Goal: Task Accomplishment & Management: Use online tool/utility

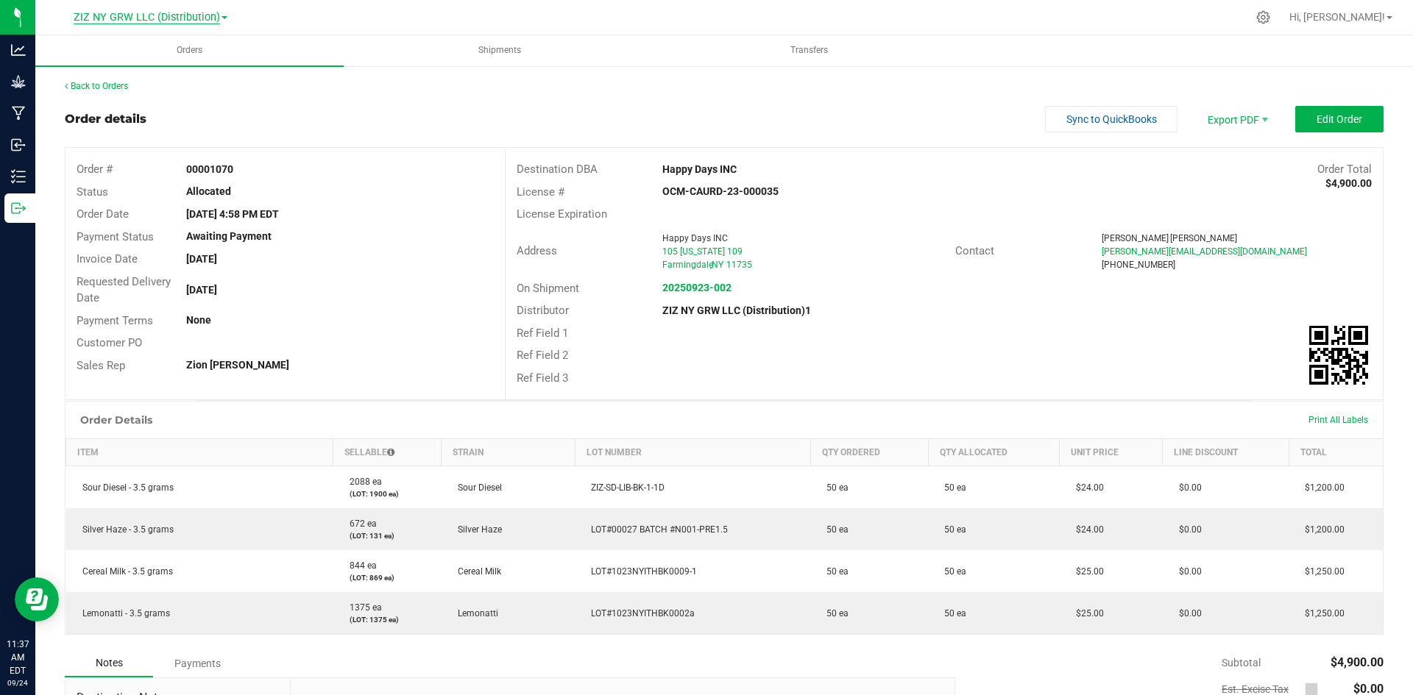
click at [153, 15] on span "ZIZ NY GRW LLC (Distribution)" at bounding box center [147, 17] width 146 height 13
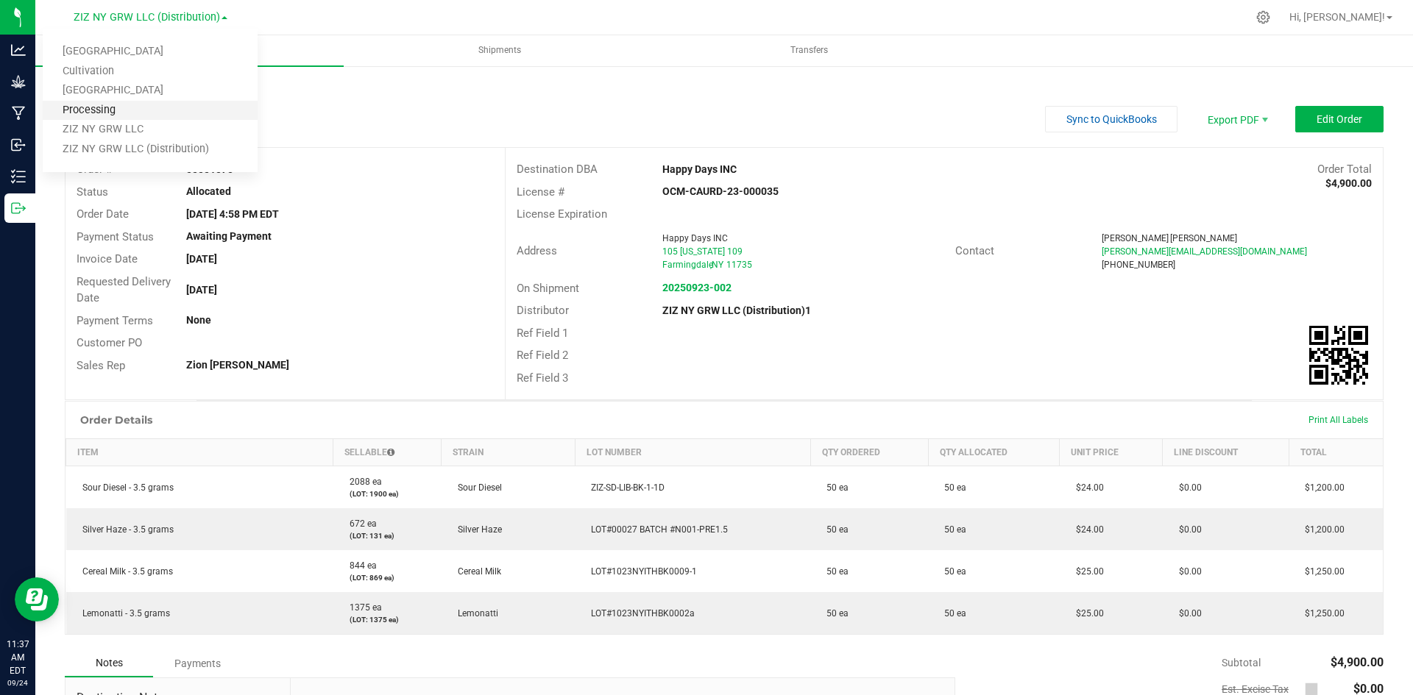
click at [113, 109] on link "Processing" at bounding box center [150, 111] width 215 height 20
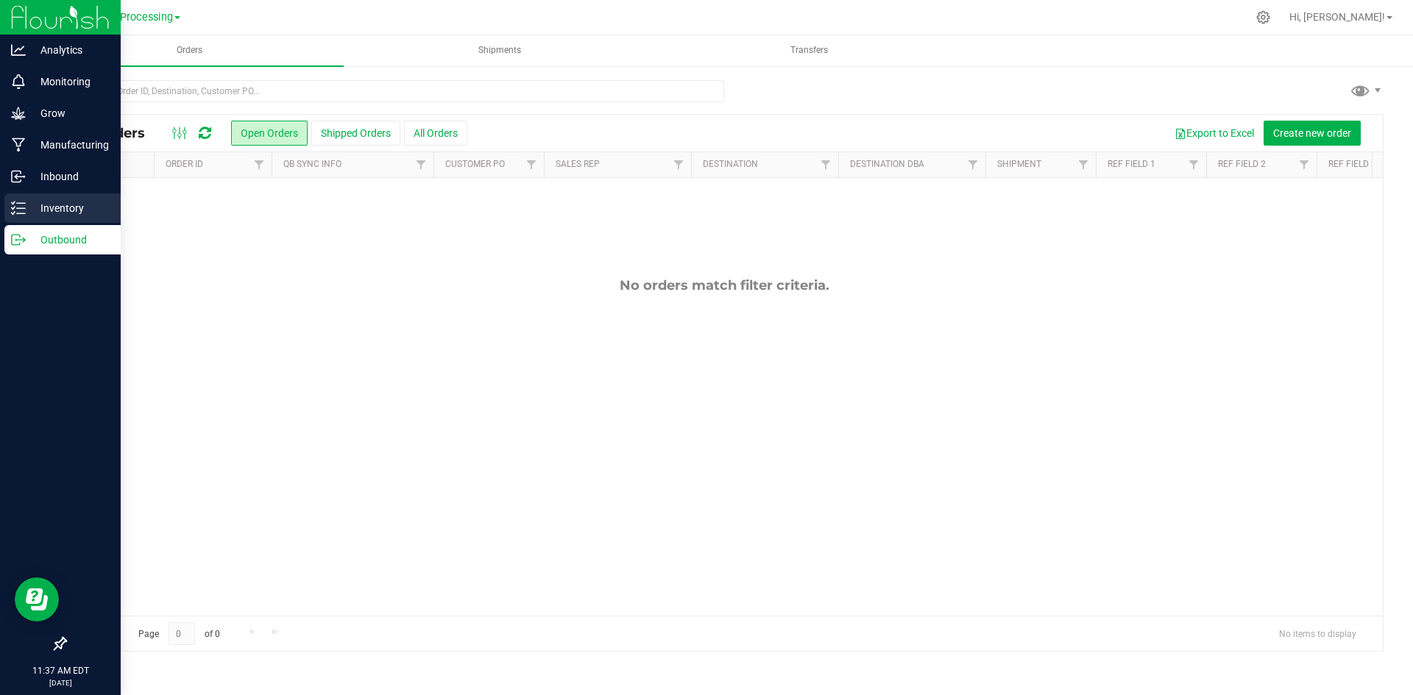
click at [54, 213] on p "Inventory" at bounding box center [70, 208] width 88 height 18
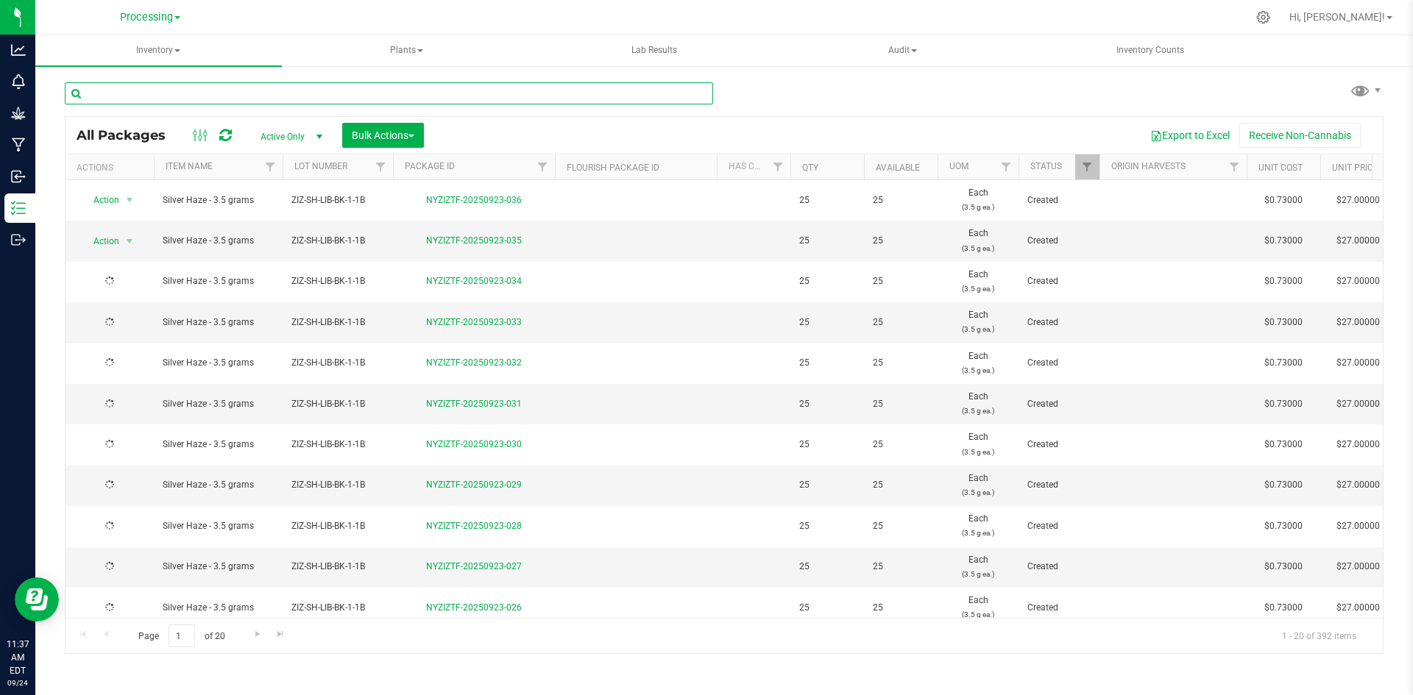
click at [327, 91] on input "text" at bounding box center [389, 93] width 648 height 22
click at [158, 88] on input "text" at bounding box center [389, 93] width 648 height 22
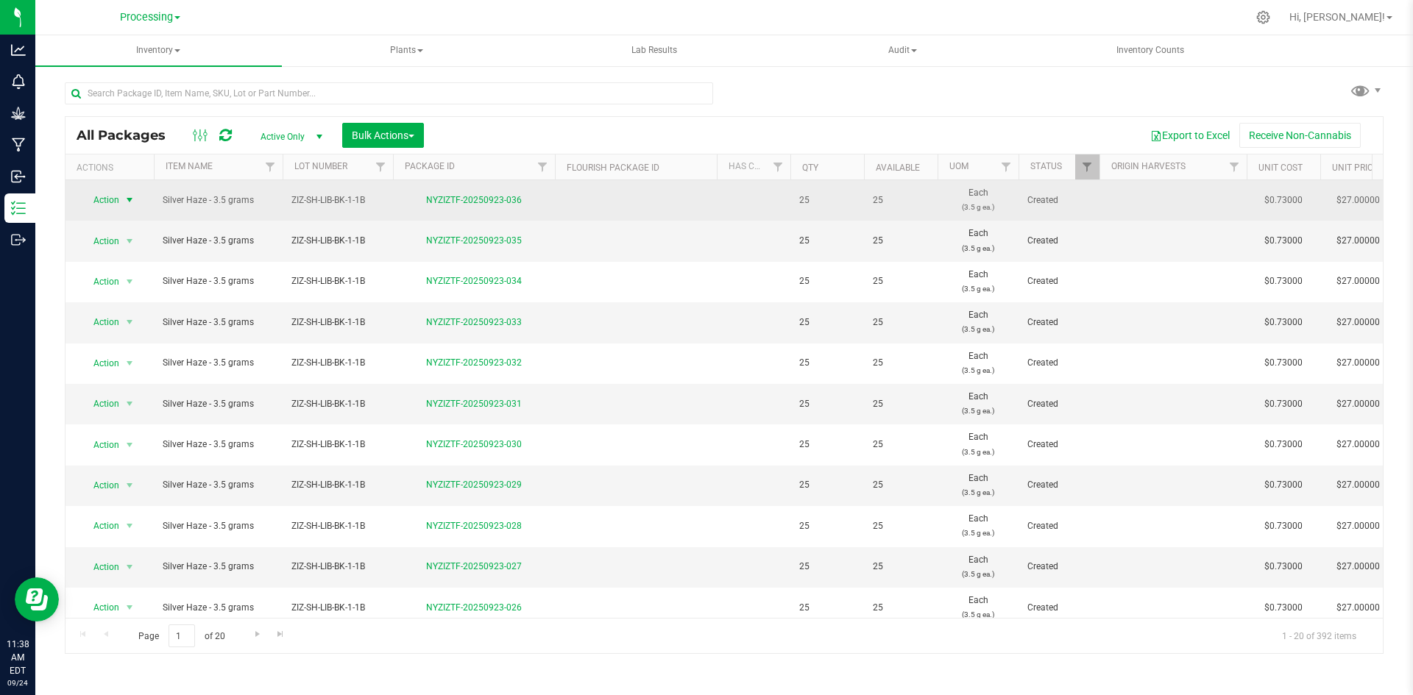
click at [117, 201] on span "Action" at bounding box center [100, 200] width 40 height 21
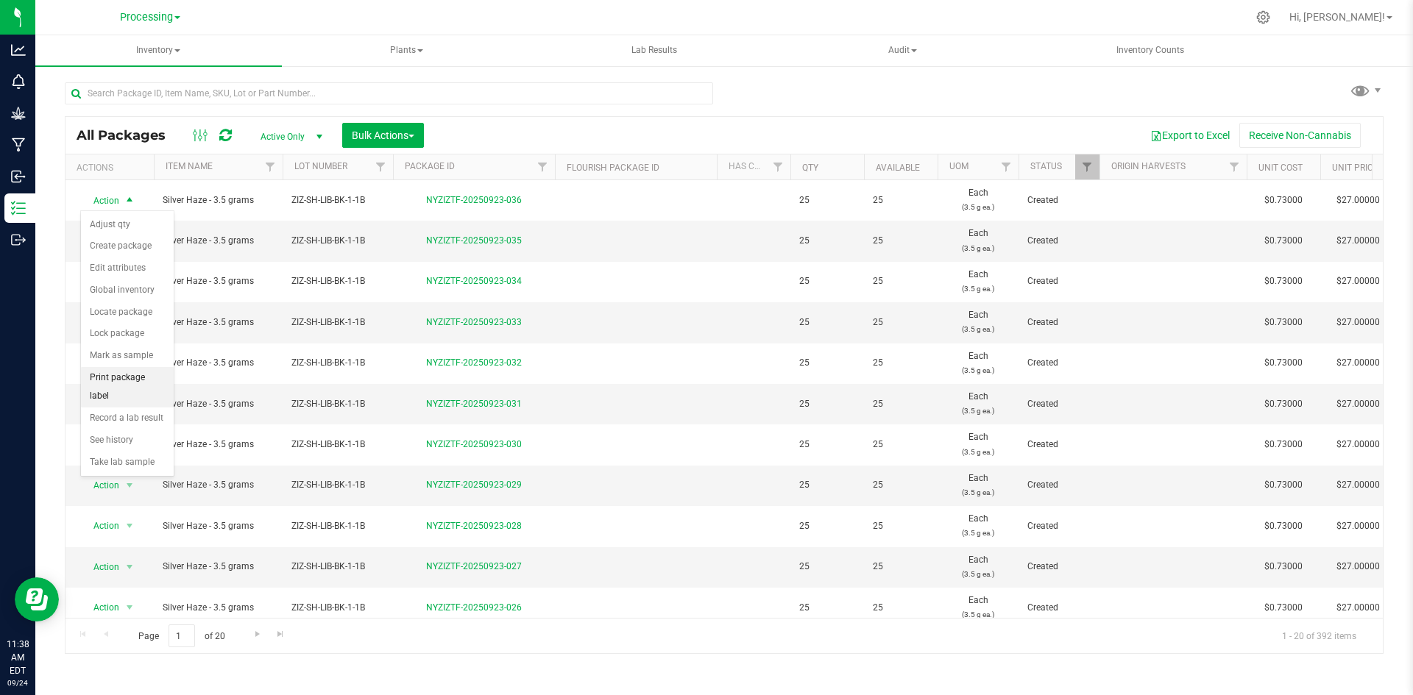
click at [130, 379] on li "Print package label" at bounding box center [127, 387] width 93 height 40
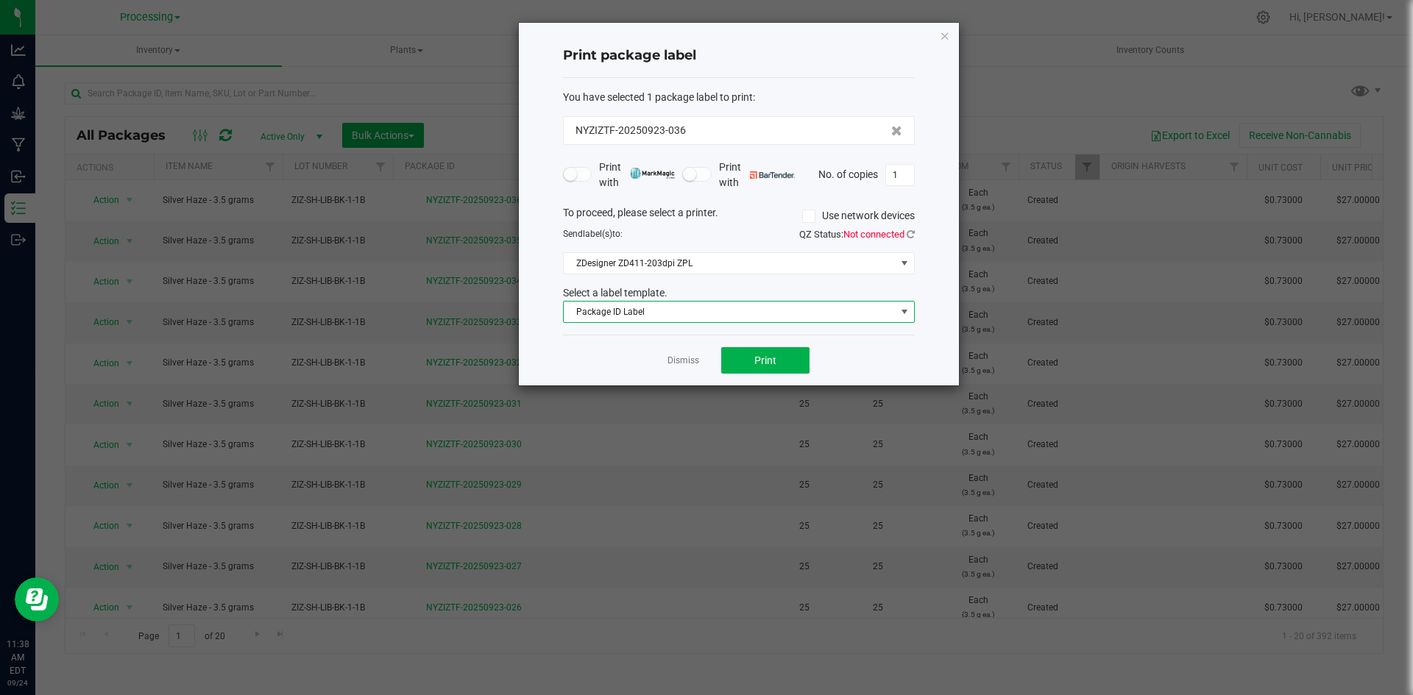
click at [738, 316] on span "Package ID Label" at bounding box center [730, 312] width 332 height 21
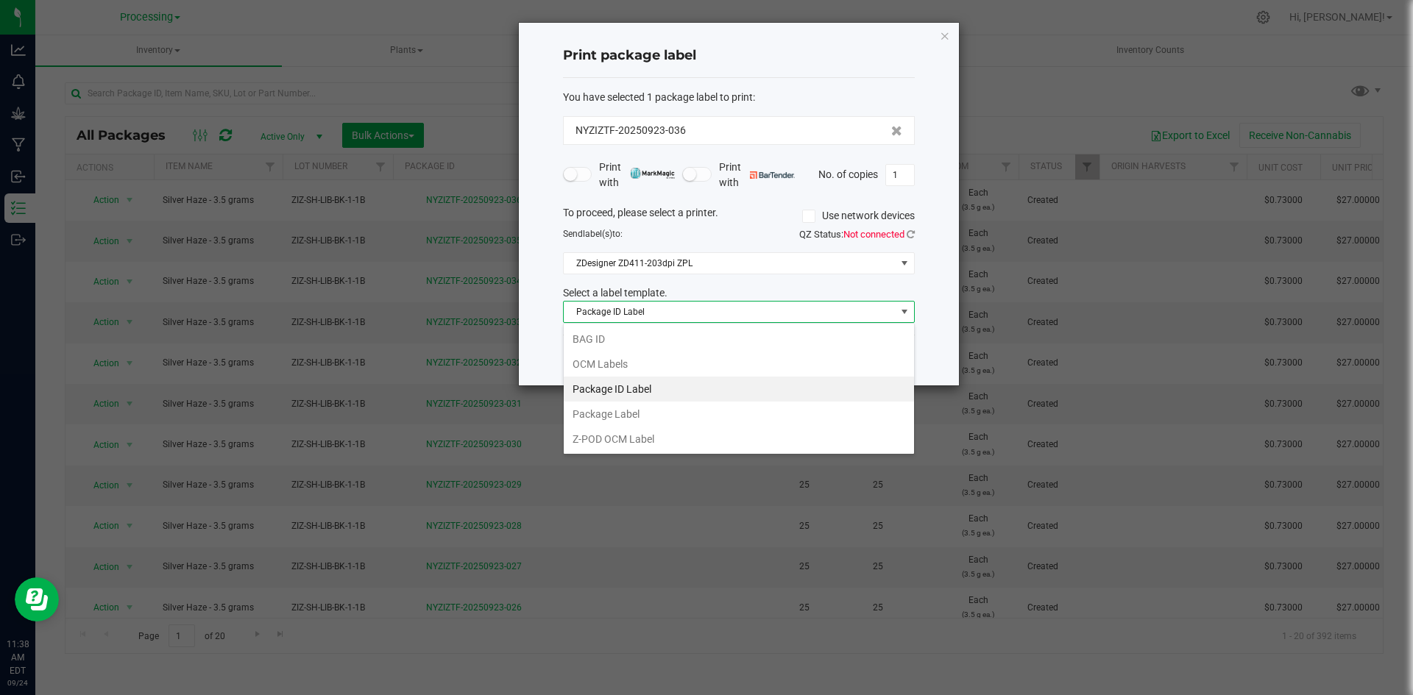
scroll to position [22, 352]
click at [622, 362] on li "OCM Labels" at bounding box center [739, 364] width 350 height 25
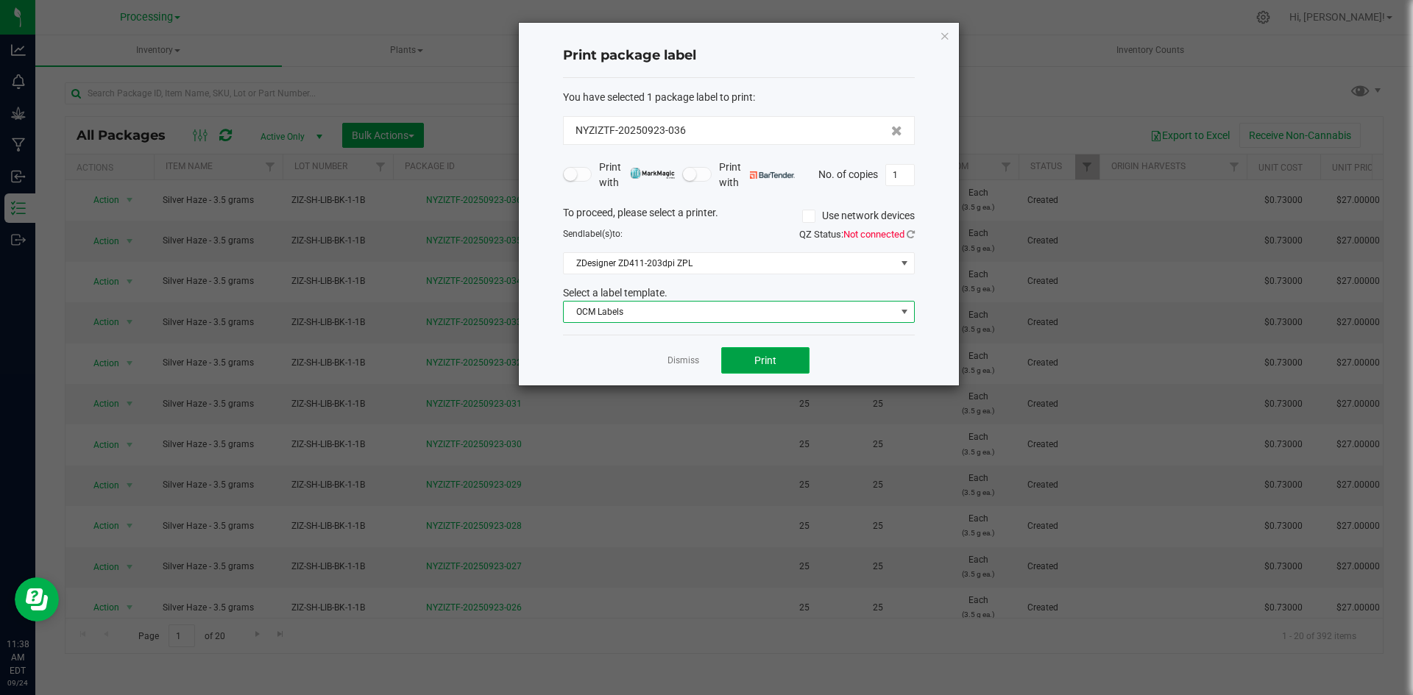
click at [747, 357] on button "Print" at bounding box center [765, 360] width 88 height 26
click at [683, 360] on link "Dismiss" at bounding box center [683, 361] width 32 height 13
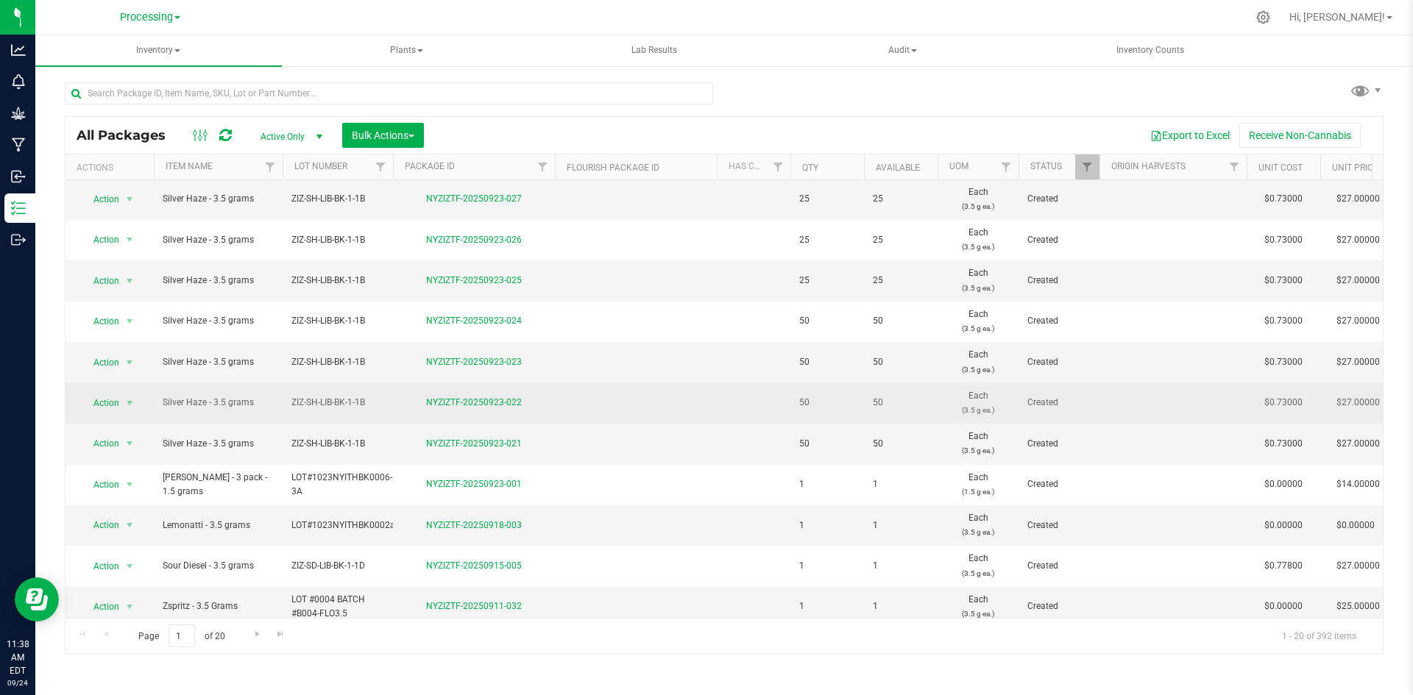
scroll to position [388, 0]
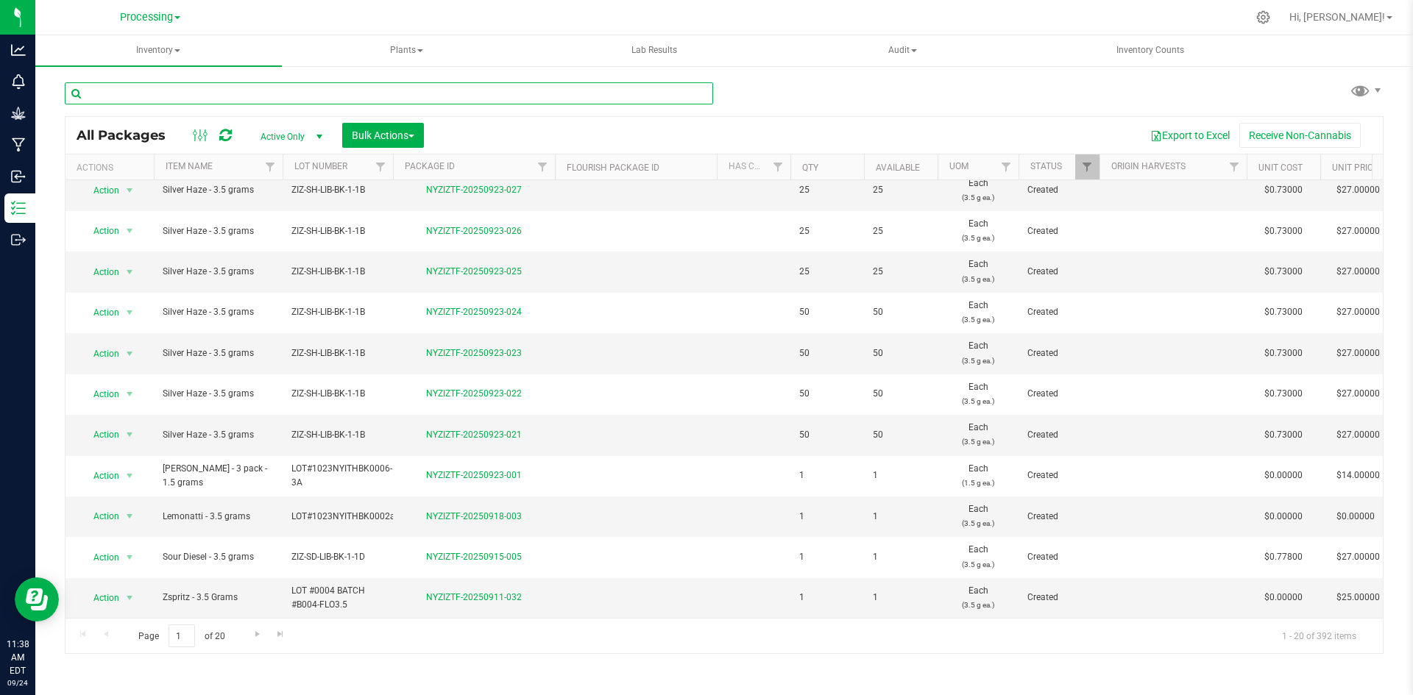
click at [299, 91] on input "text" at bounding box center [389, 93] width 648 height 22
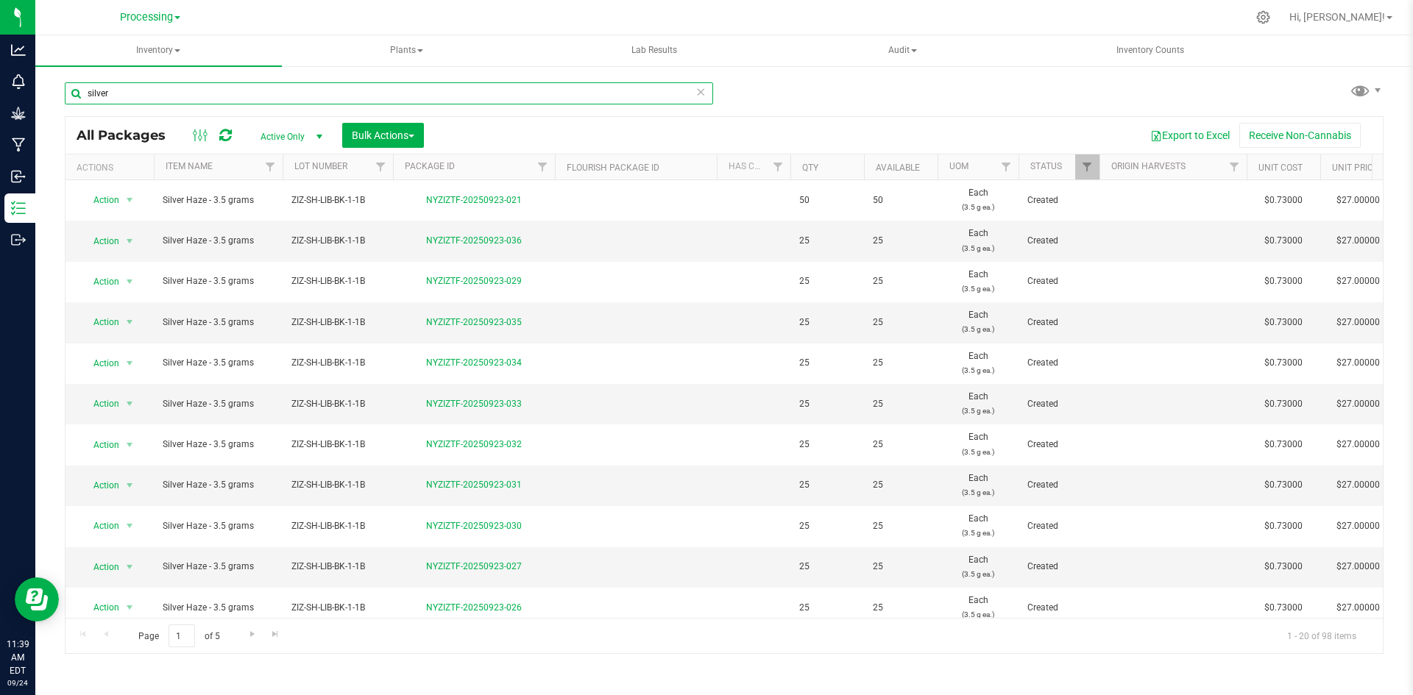
scroll to position [388, 0]
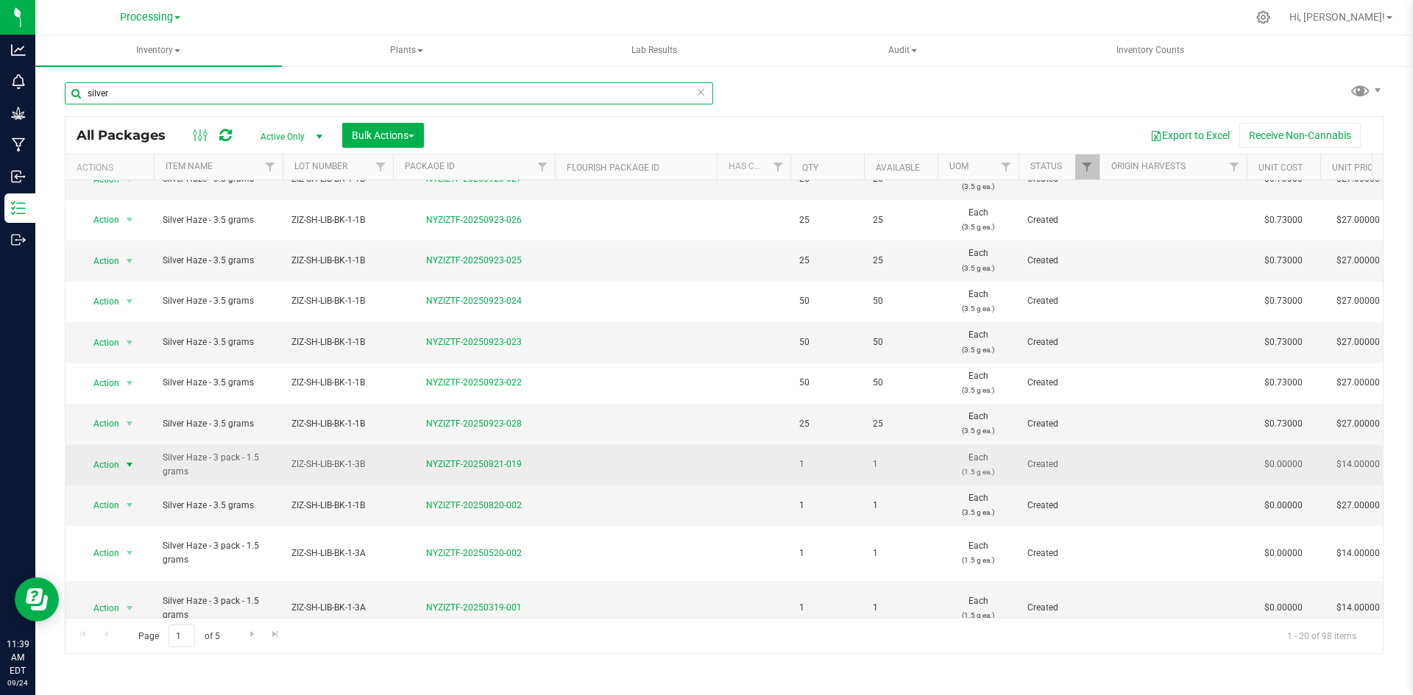
type input "silver"
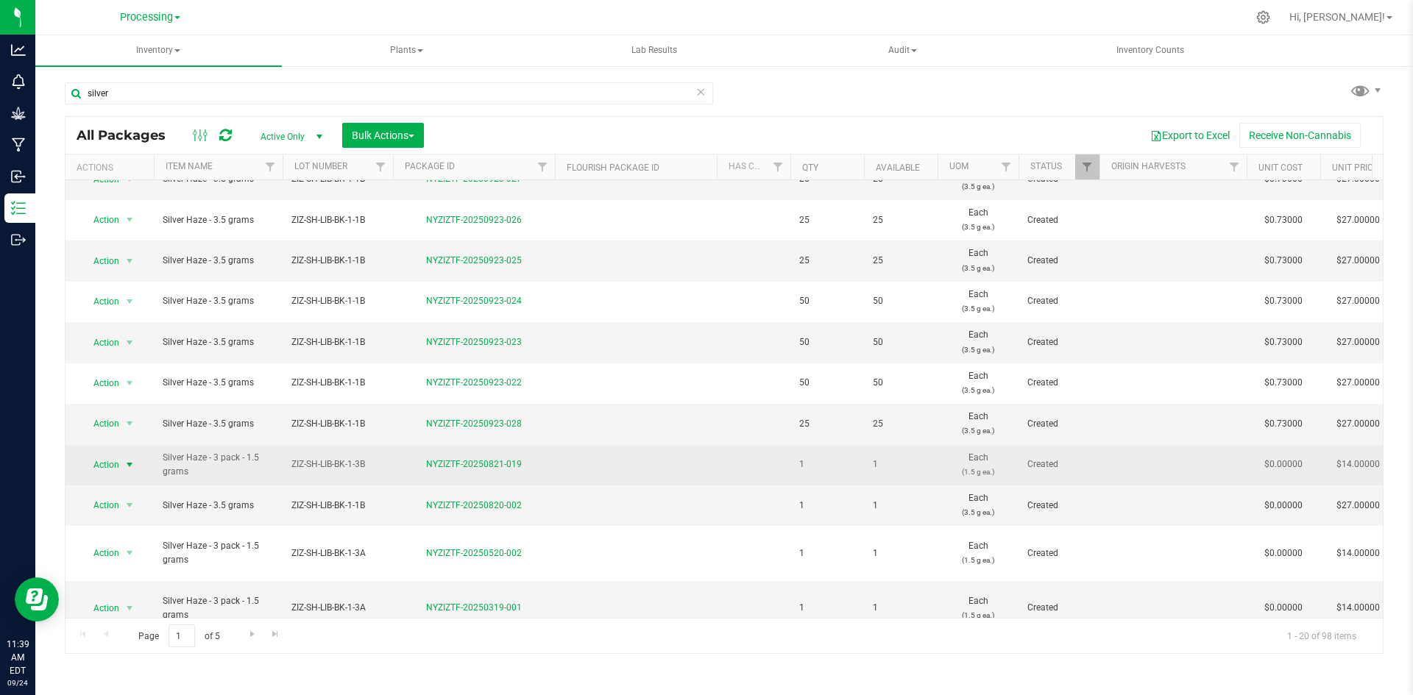
click at [113, 467] on span "Action" at bounding box center [100, 465] width 40 height 21
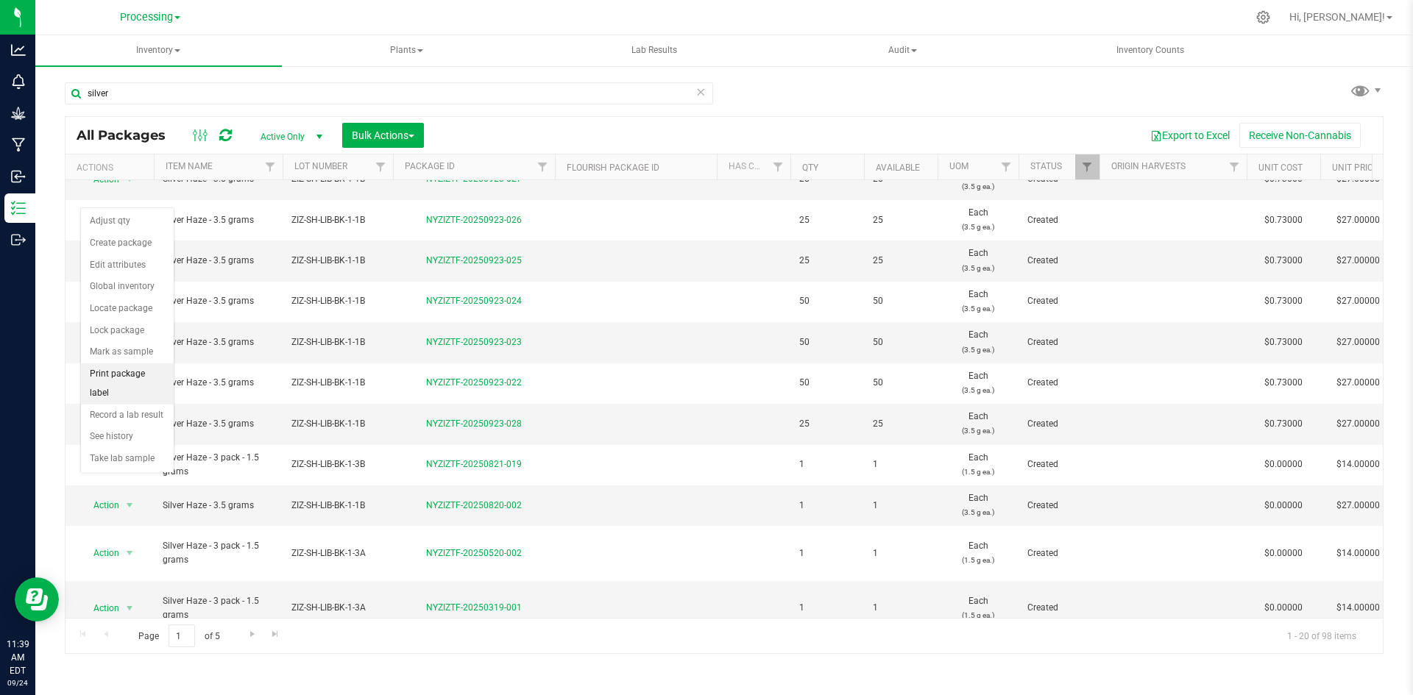
click at [141, 374] on li "Print package label" at bounding box center [127, 383] width 93 height 40
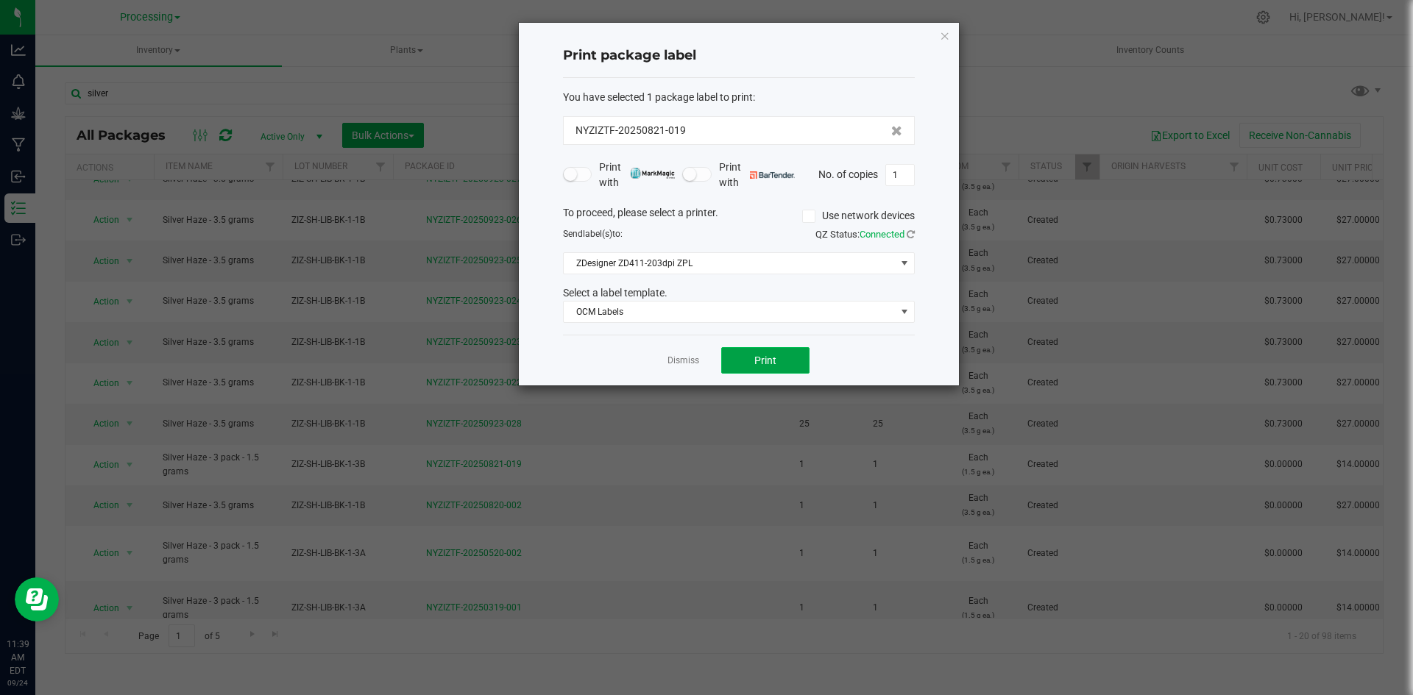
click at [776, 360] on button "Print" at bounding box center [765, 360] width 88 height 26
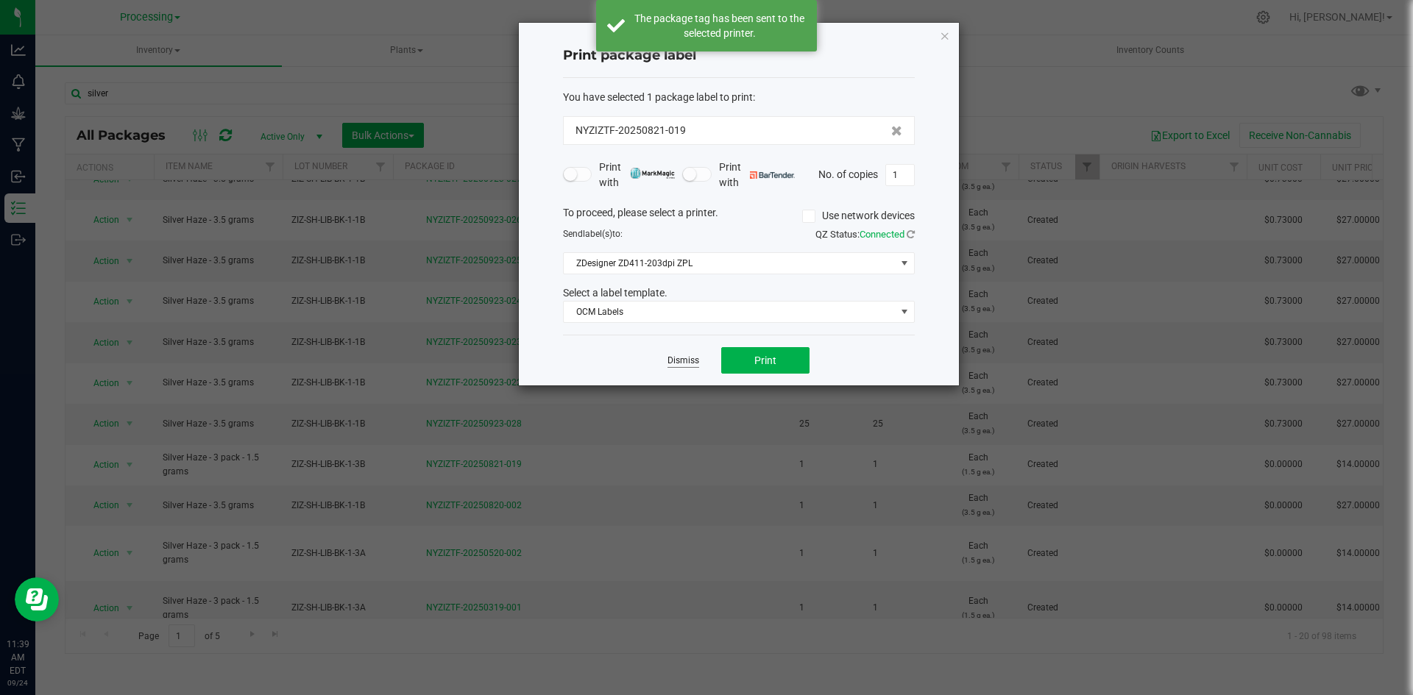
click at [696, 359] on link "Dismiss" at bounding box center [683, 361] width 32 height 13
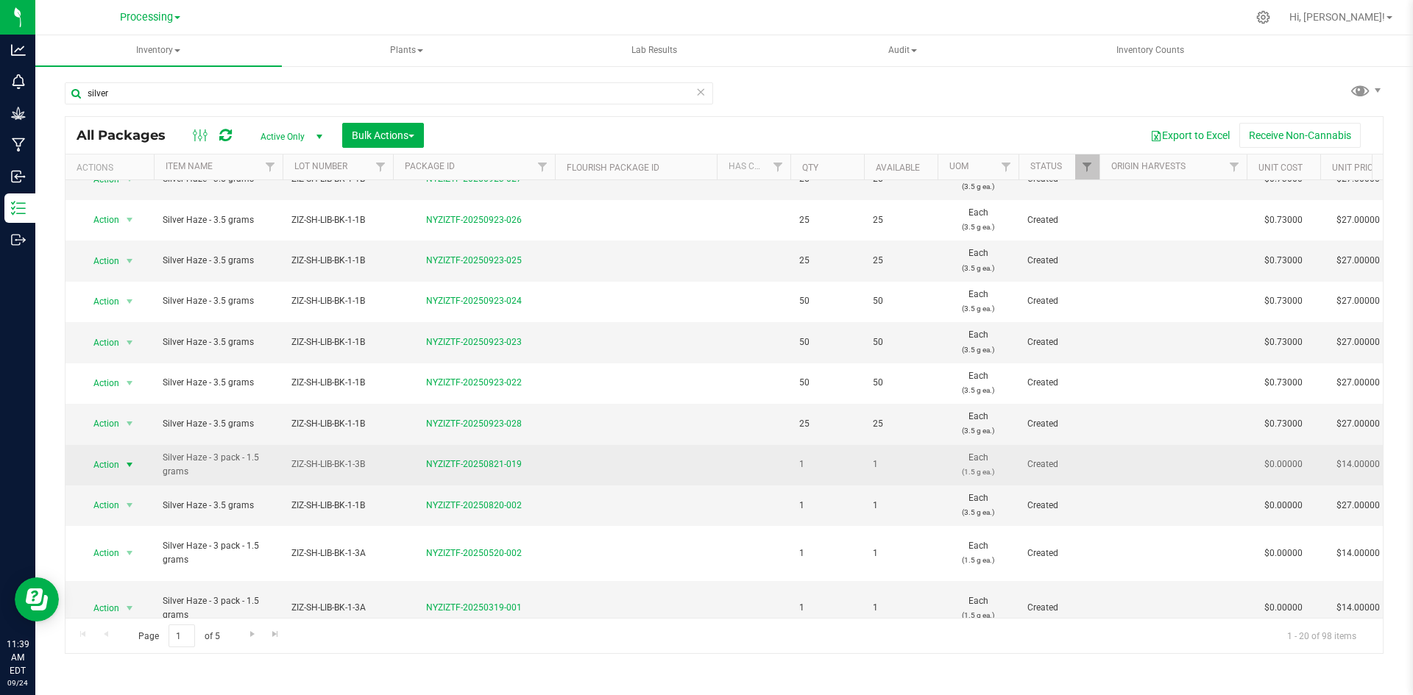
click at [119, 466] on span "Action" at bounding box center [100, 465] width 40 height 21
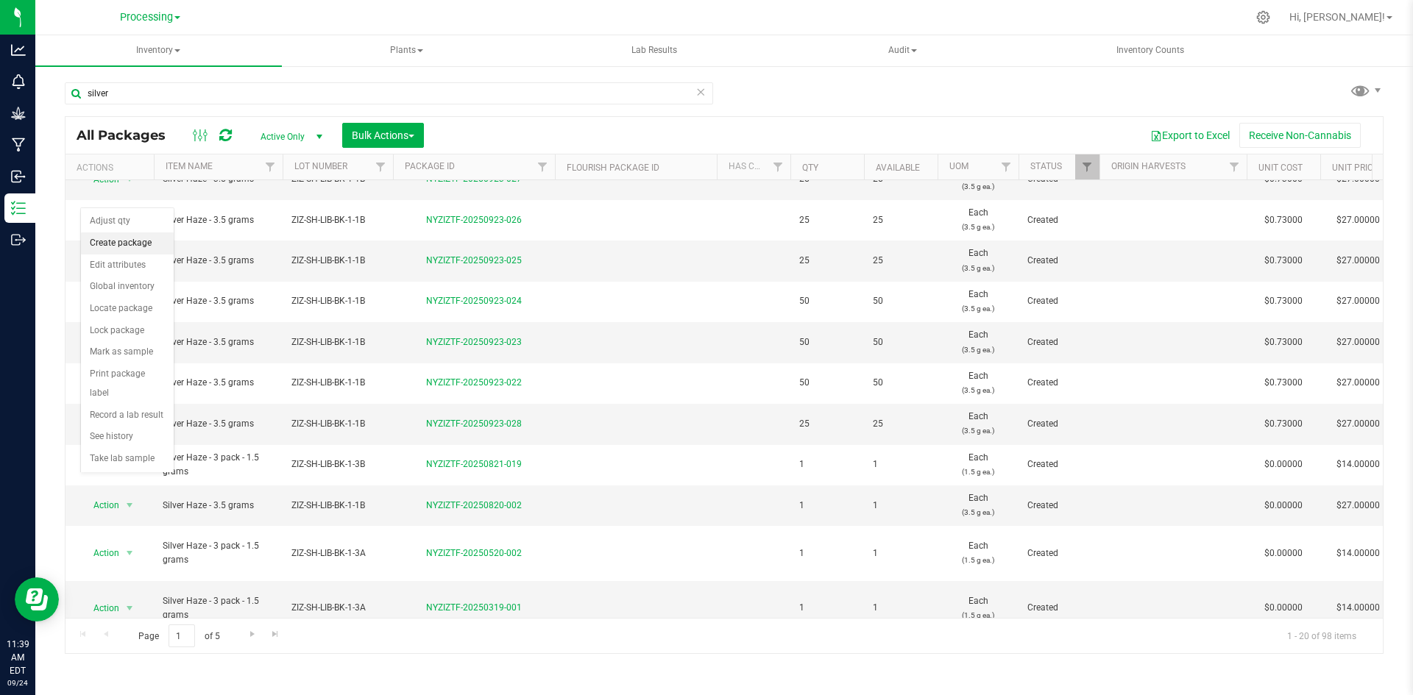
click at [126, 246] on li "Create package" at bounding box center [127, 243] width 93 height 22
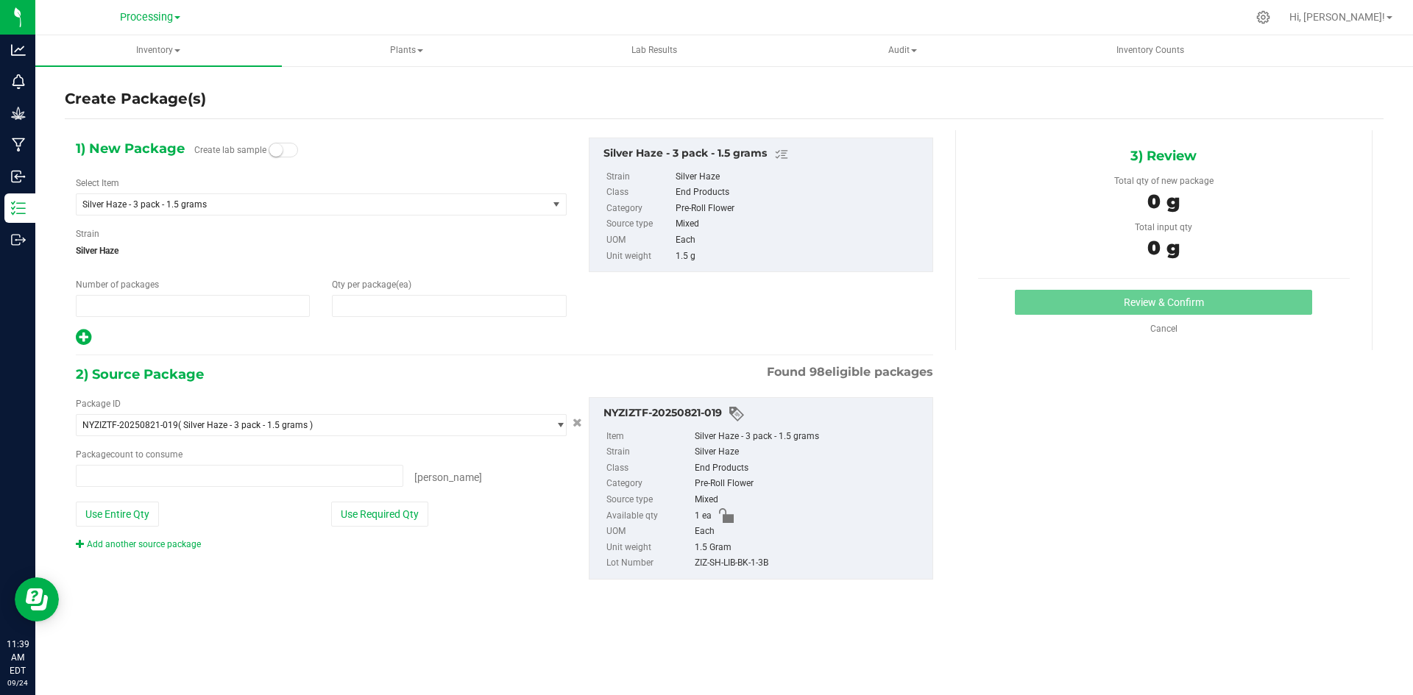
type input "1"
type input "0"
type input "0 ea"
click at [377, 308] on span "0 0" at bounding box center [449, 306] width 234 height 22
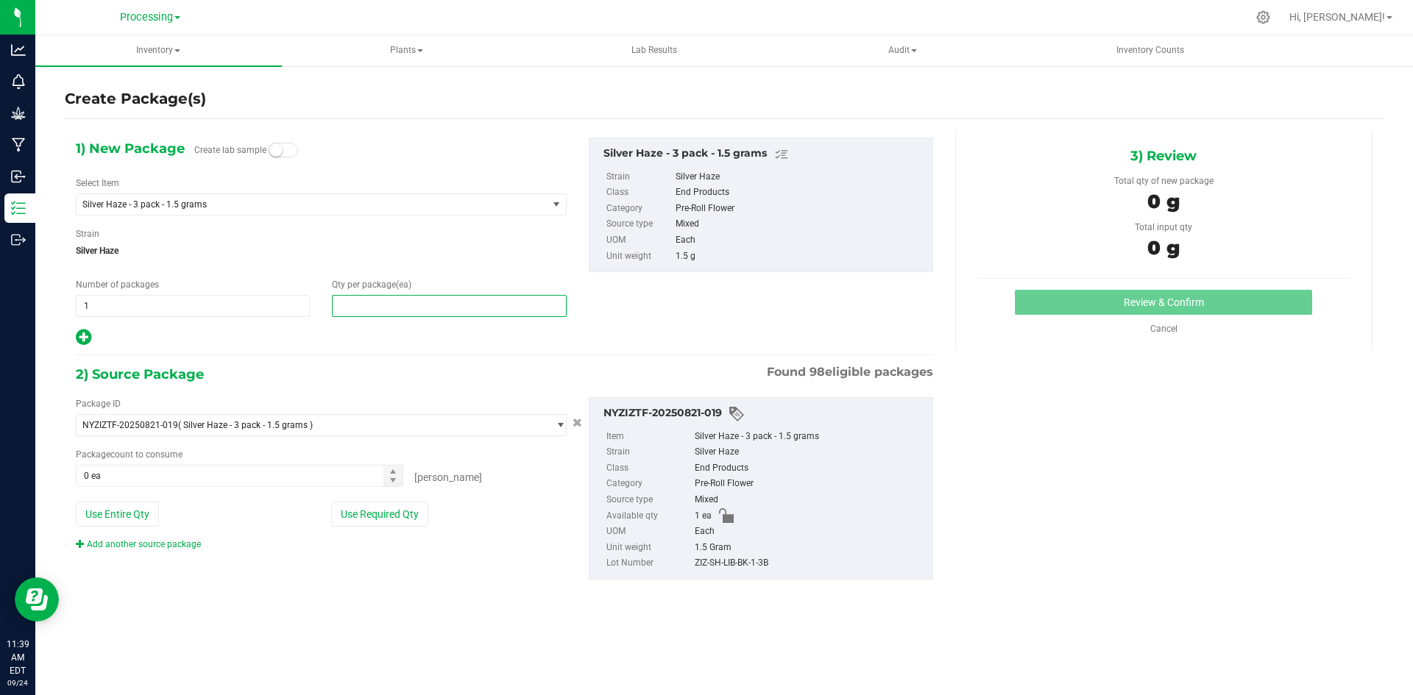
type input "1"
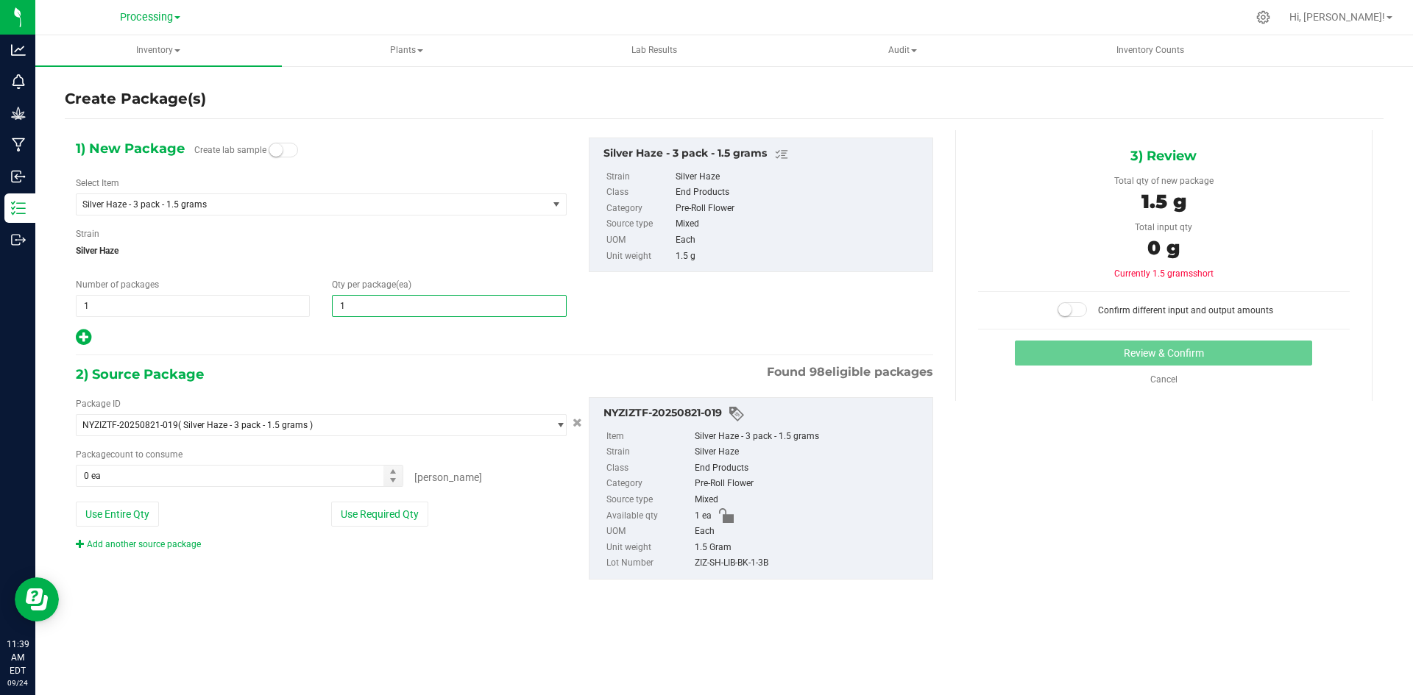
drag, startPoint x: 414, startPoint y: 523, endPoint x: 536, endPoint y: 504, distance: 122.9
click at [414, 523] on button "Use Required Qty" at bounding box center [379, 514] width 97 height 25
type input "1"
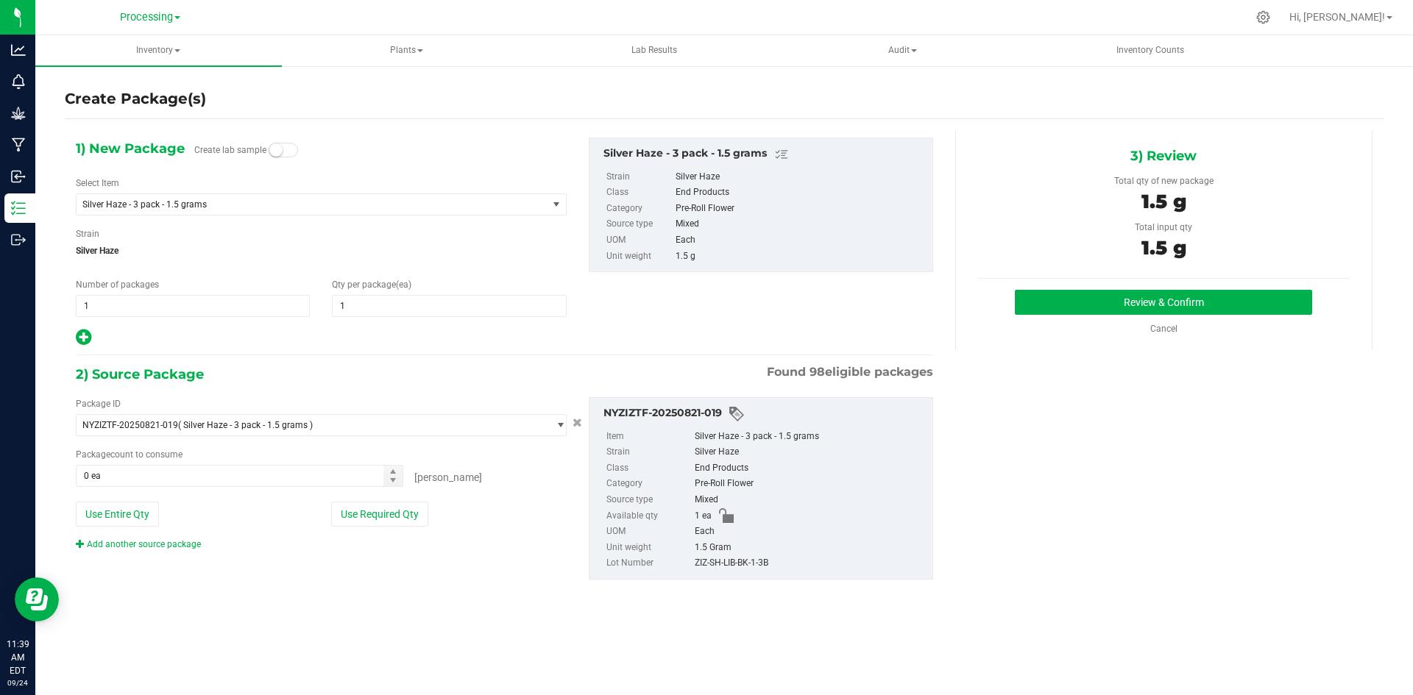
type input "1 ea"
click at [1137, 291] on button "Review & Confirm" at bounding box center [1163, 302] width 297 height 25
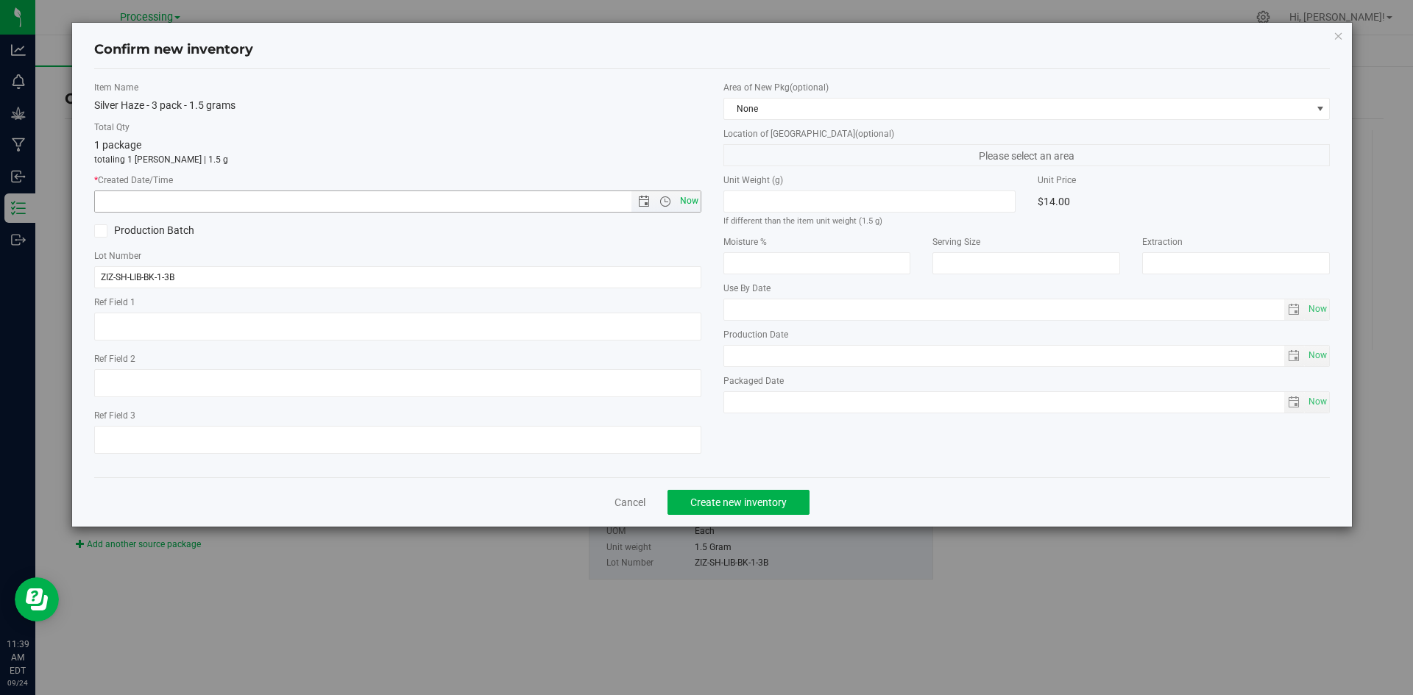
click at [696, 200] on span "Now" at bounding box center [688, 201] width 25 height 21
type input "[DATE] 11:39 AM"
click at [783, 497] on span "Create new inventory" at bounding box center [738, 503] width 96 height 12
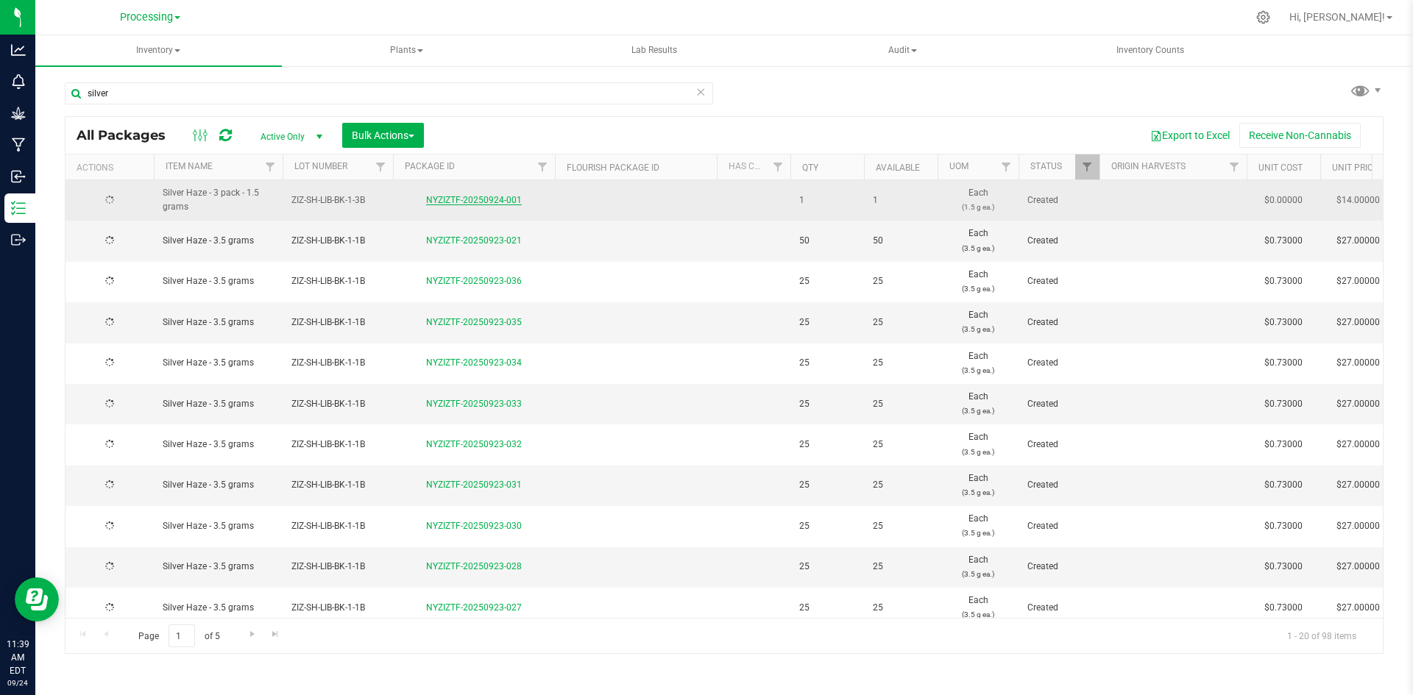
drag, startPoint x: 104, startPoint y: 204, endPoint x: 483, endPoint y: 197, distance: 378.2
click at [483, 196] on link "NYZIZTF-20250924-001" at bounding box center [474, 200] width 96 height 10
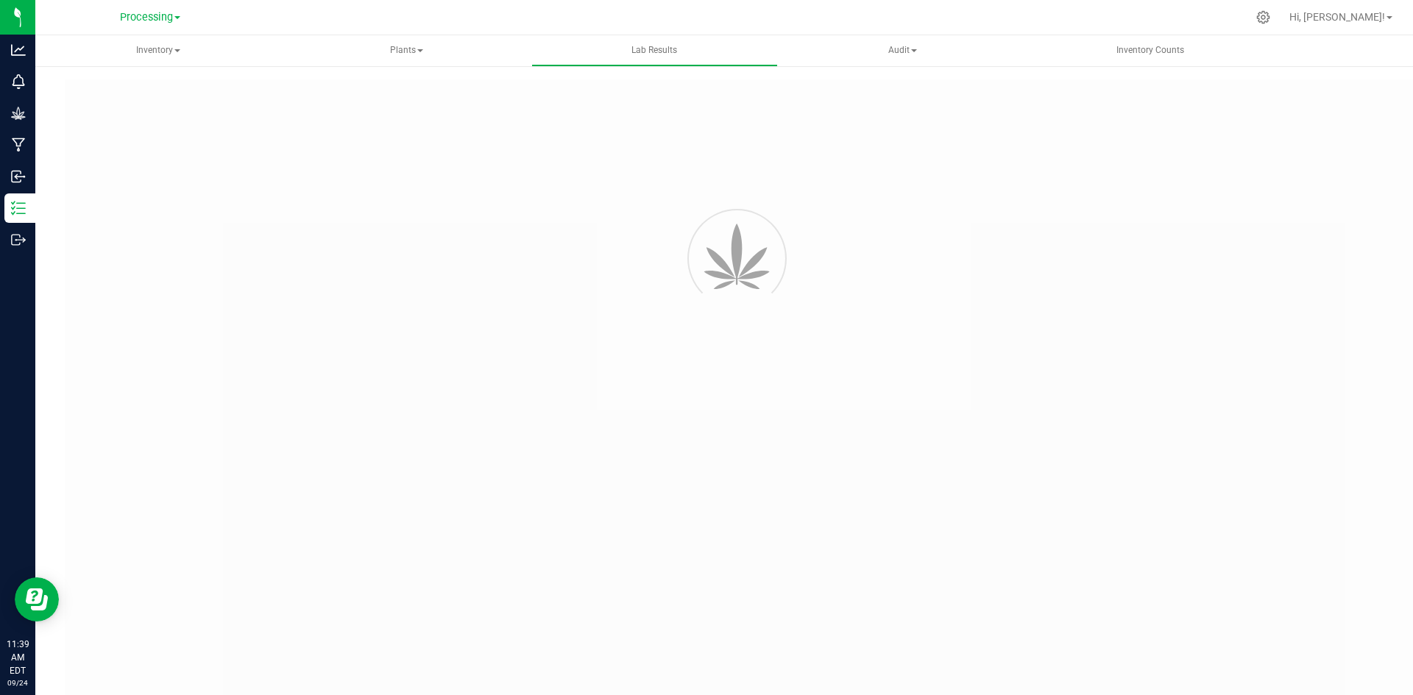
type input "NYZIZTF-20241226-010"
type input "AL41231008-007"
type input "NYZIZTF-20241226-010"
type input "[DATE] 12:30 PM"
type input "[DATE]"
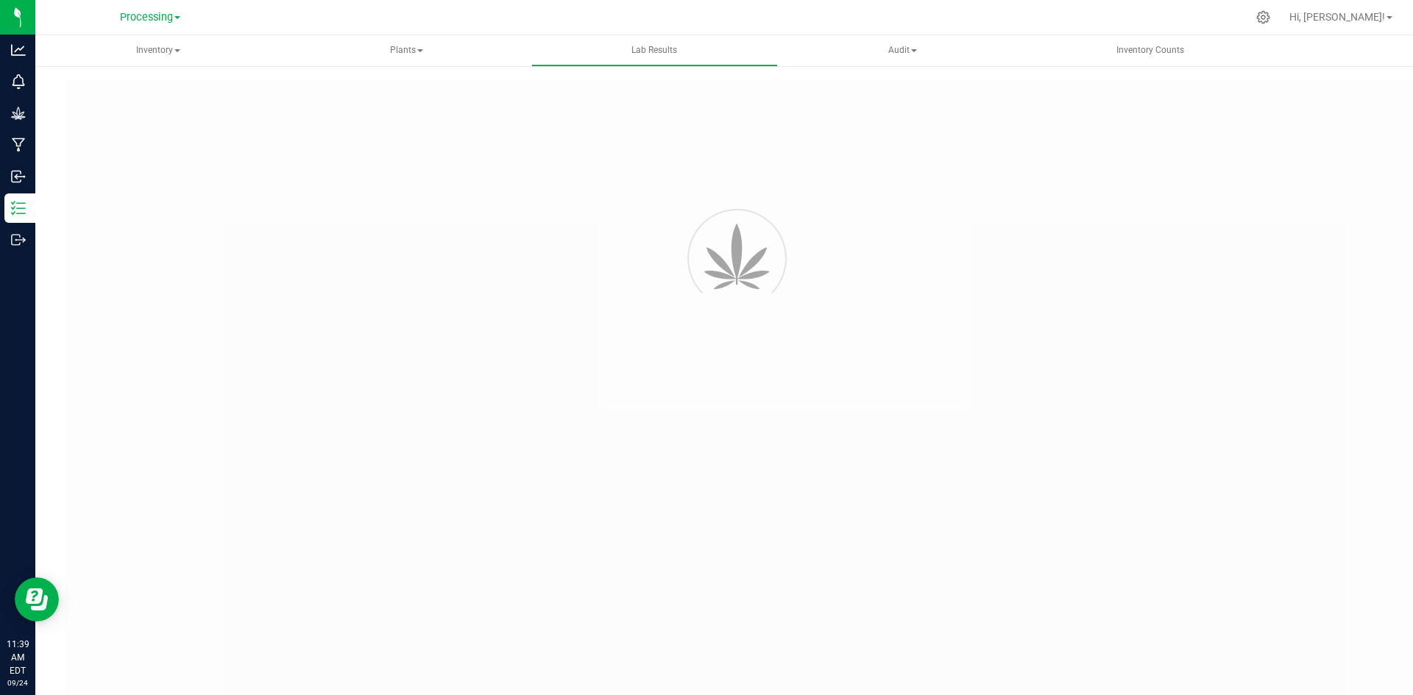
type input "[URL][DOMAIN_NAME]"
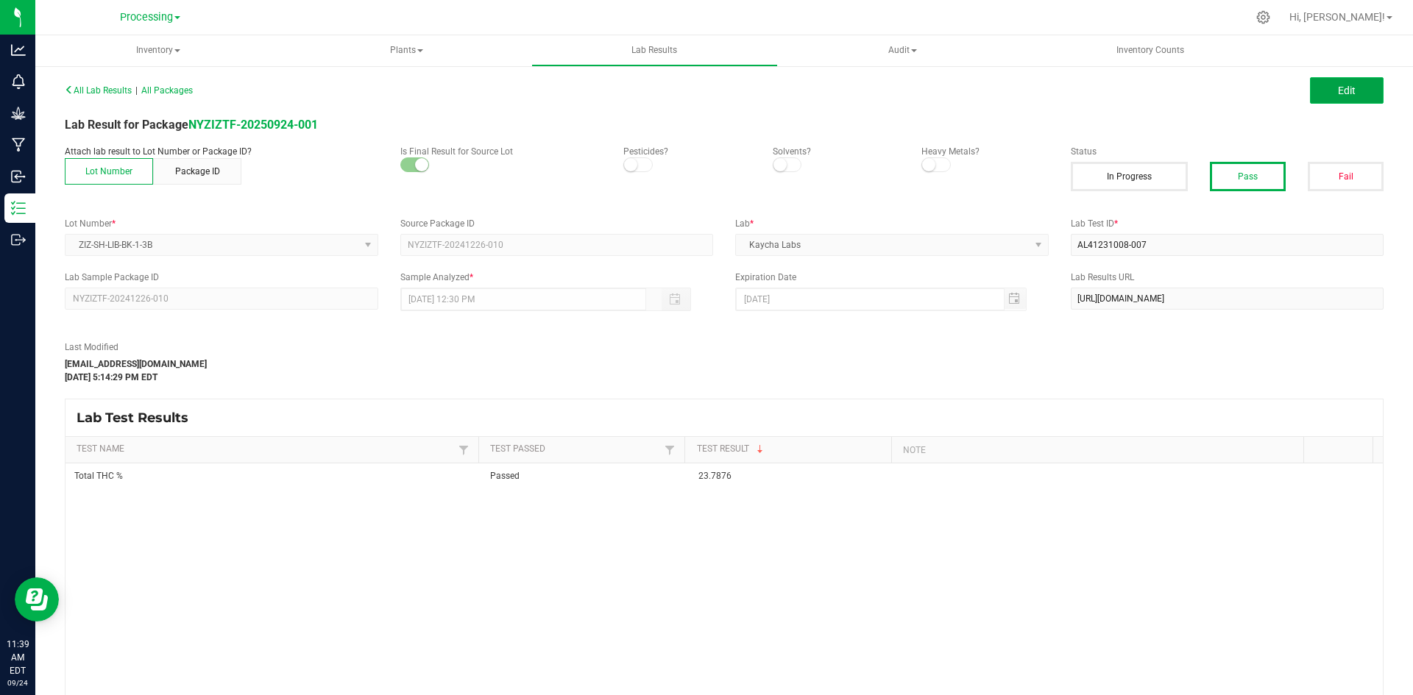
click at [1337, 93] on span "Edit" at bounding box center [1346, 91] width 18 height 12
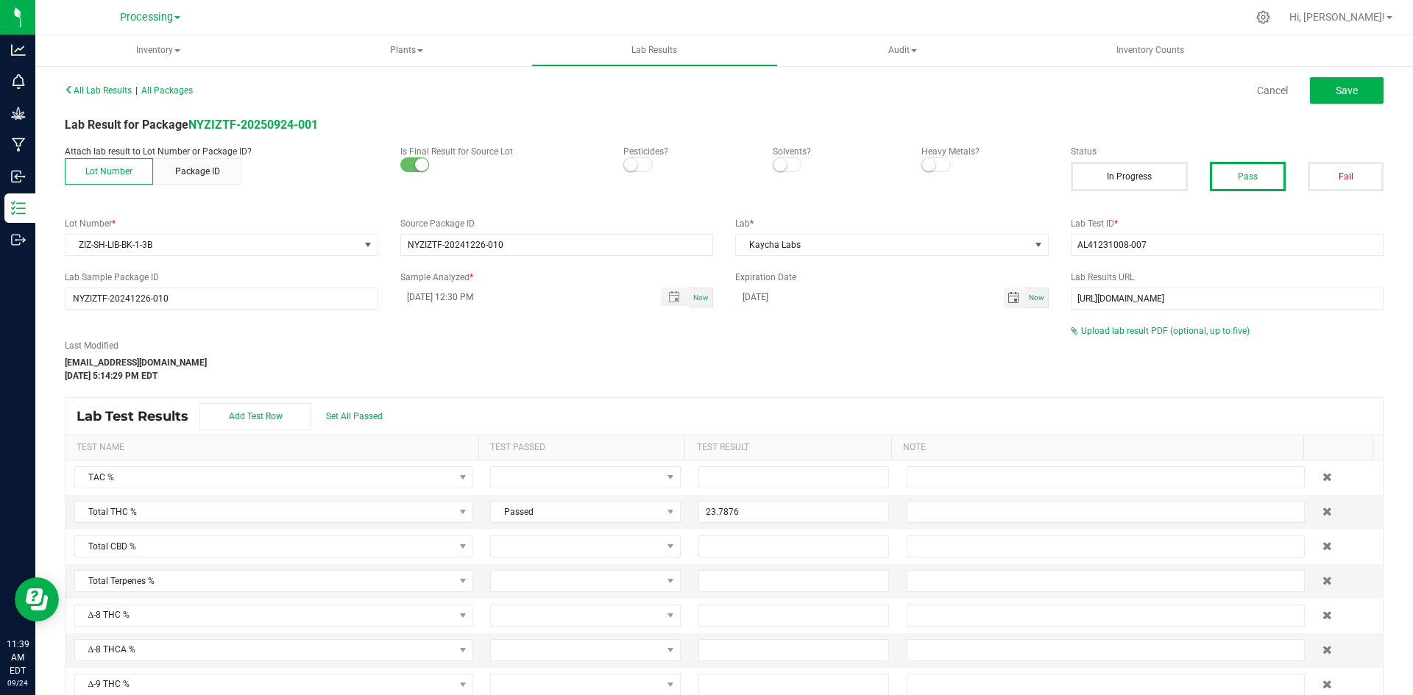
drag, startPoint x: 797, startPoint y: 296, endPoint x: 731, endPoint y: 296, distance: 66.9
click at [735, 296] on input "[DATE]" at bounding box center [869, 297] width 269 height 18
type input "[DATE]"
click at [871, 333] on div "Last Modified [EMAIL_ADDRESS][DOMAIN_NAME] [DATE] 5:14:29 PM EDT" at bounding box center [557, 353] width 1006 height 58
click at [1321, 88] on button "Save" at bounding box center [1347, 90] width 74 height 26
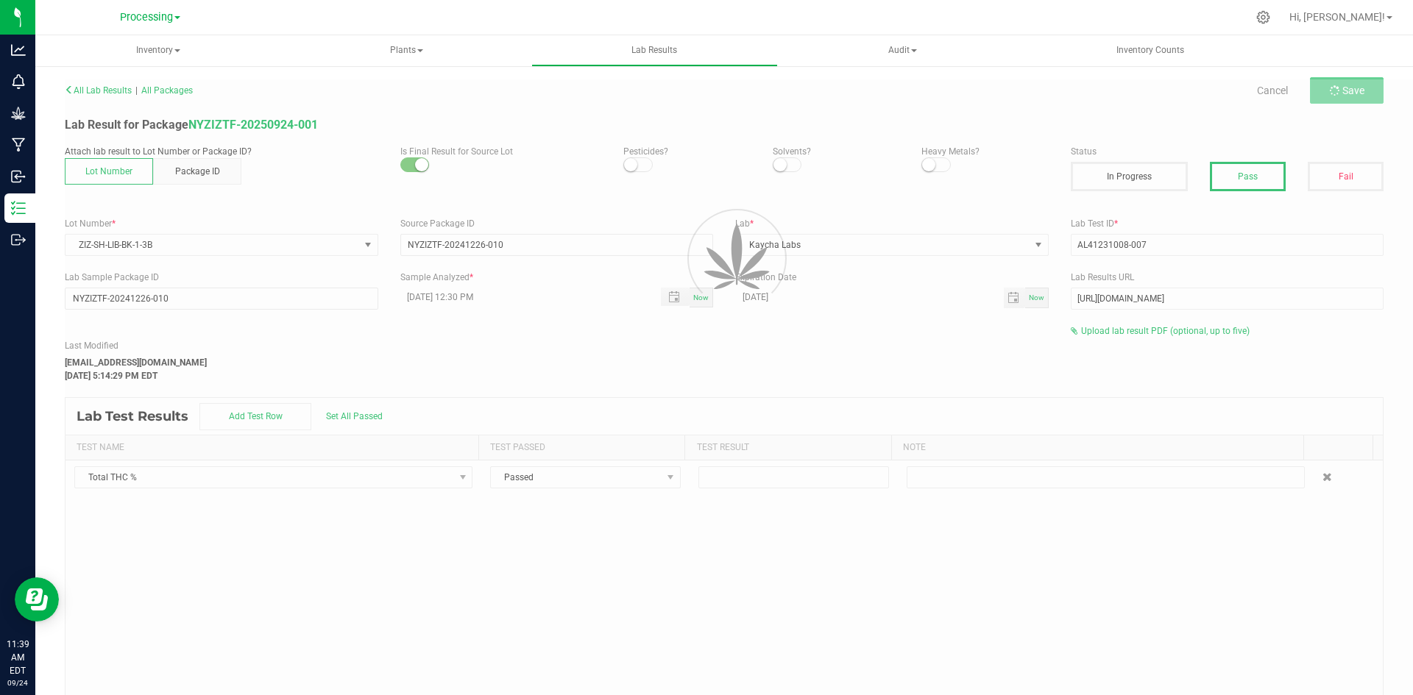
type input "23.7876"
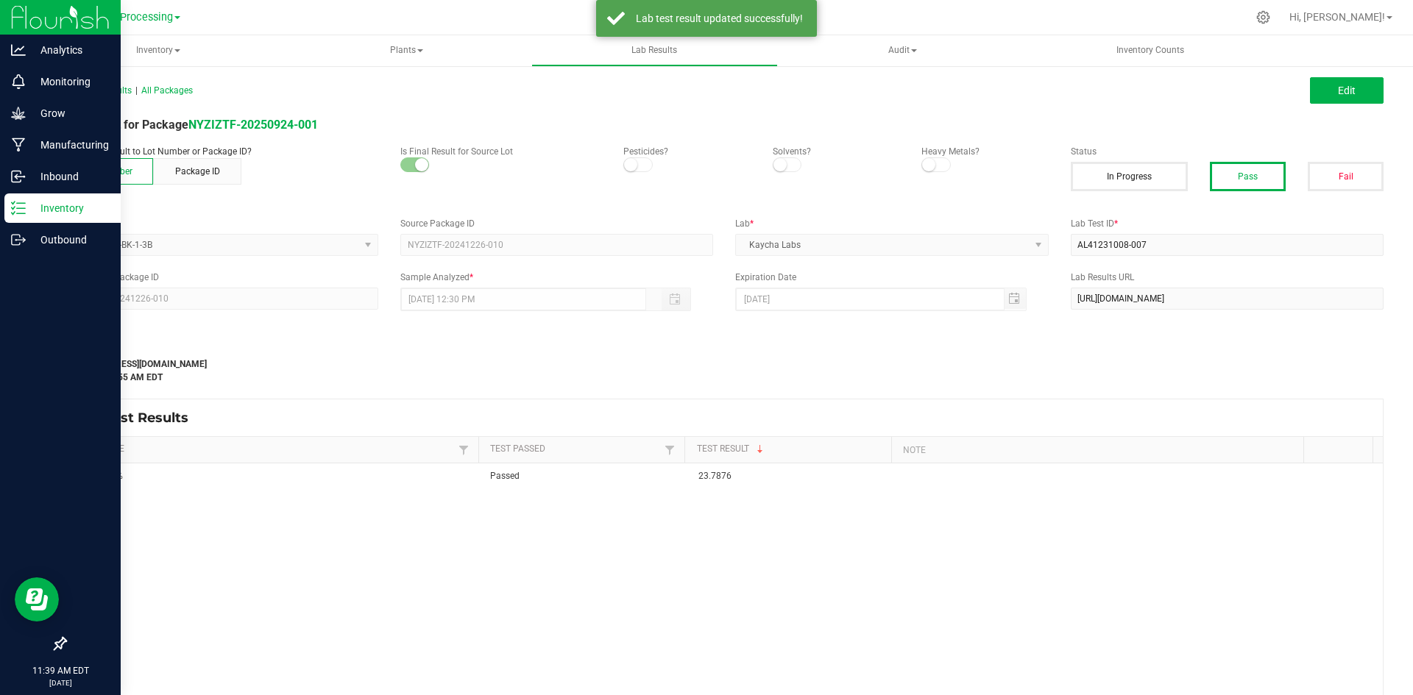
click at [26, 203] on p "Inventory" at bounding box center [70, 208] width 88 height 18
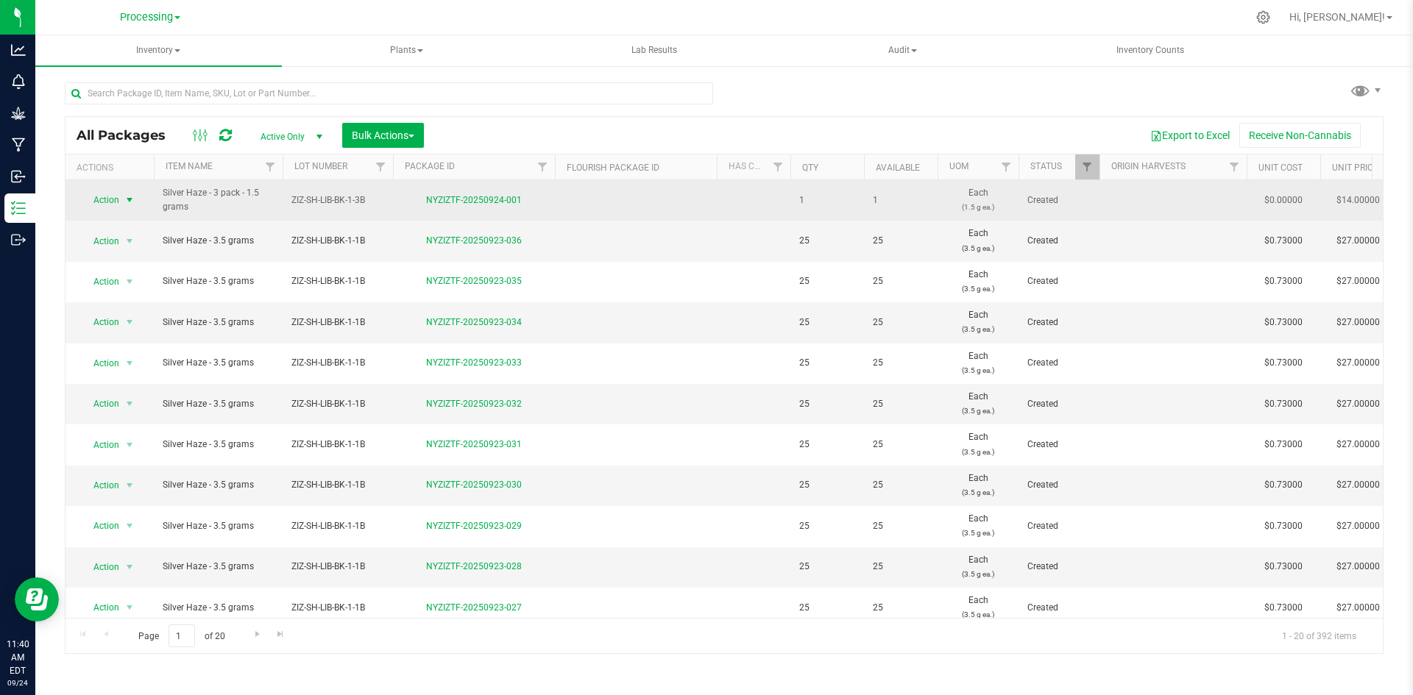
click at [107, 202] on span "Action" at bounding box center [100, 200] width 40 height 21
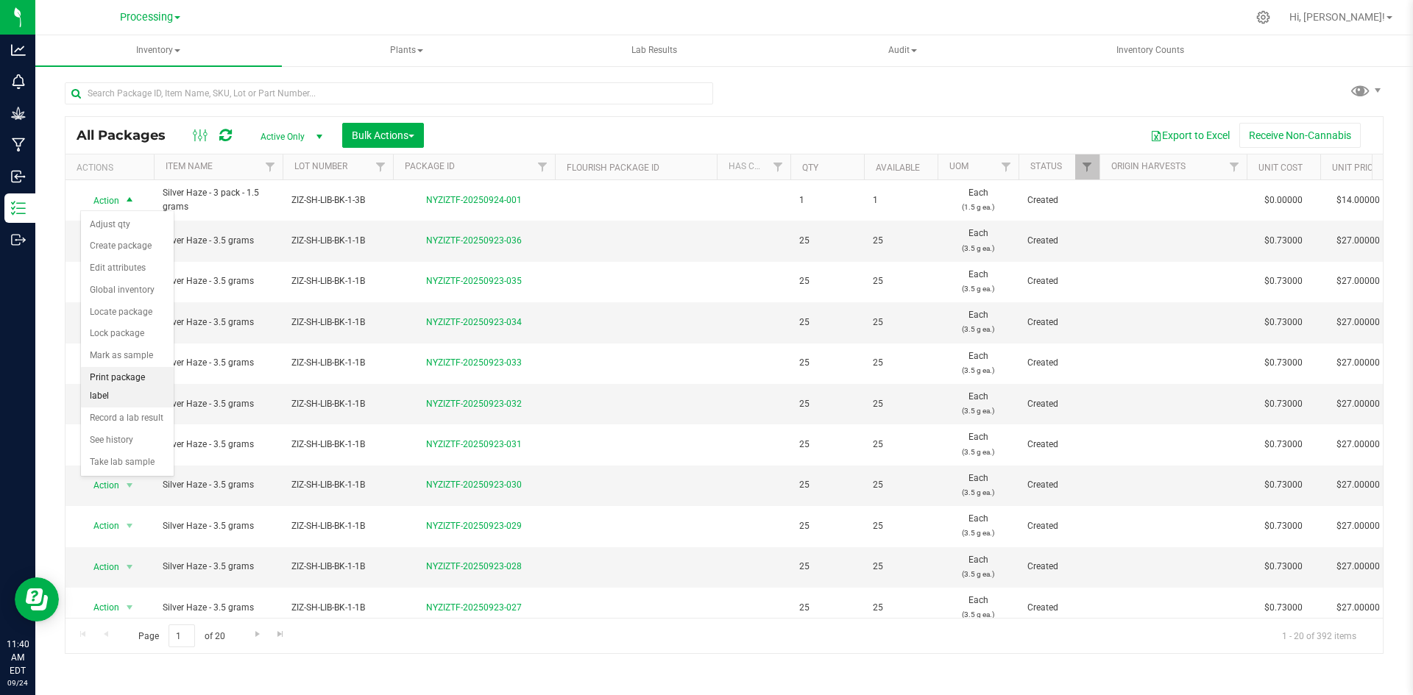
click at [153, 377] on li "Print package label" at bounding box center [127, 387] width 93 height 40
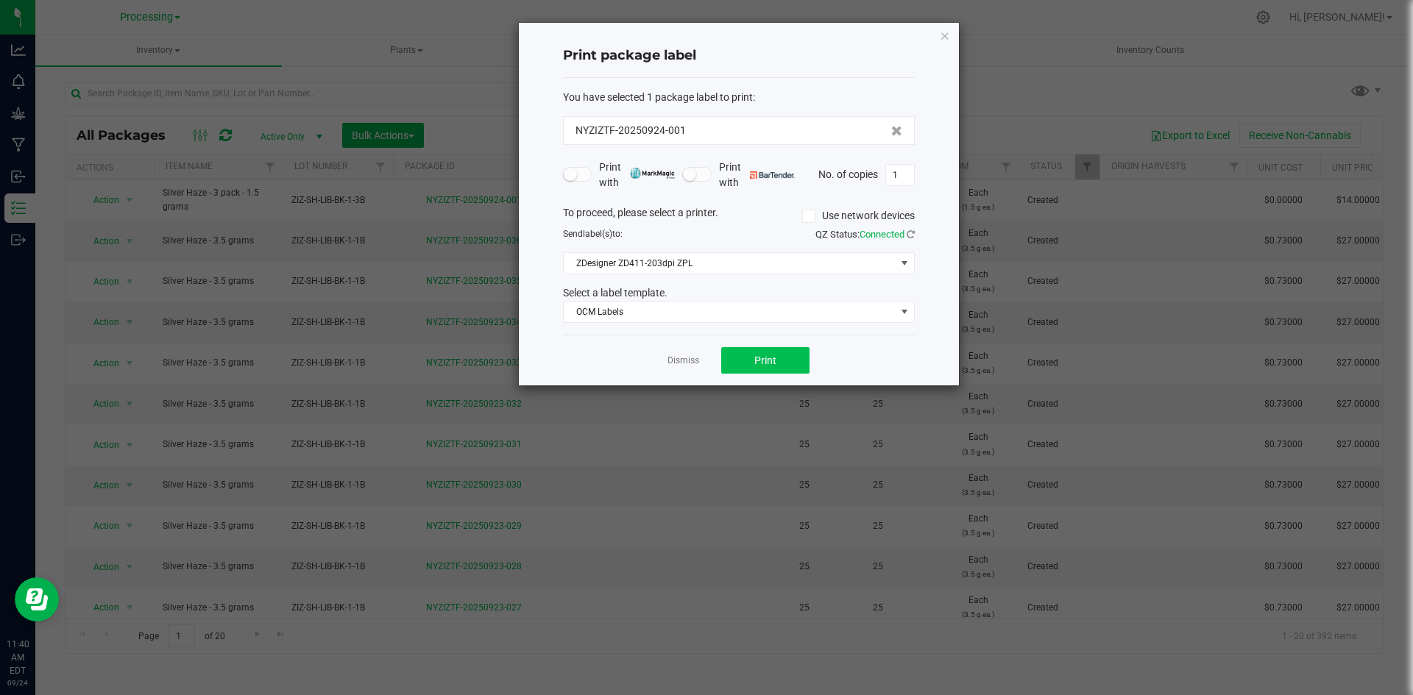
click at [753, 344] on div "Dismiss Print" at bounding box center [739, 360] width 352 height 51
click at [763, 363] on span "Print" at bounding box center [765, 361] width 22 height 12
click at [909, 171] on input "1" at bounding box center [900, 175] width 28 height 21
type input "225"
click at [767, 369] on button "Print" at bounding box center [765, 360] width 88 height 26
